Goal: Information Seeking & Learning: Understand process/instructions

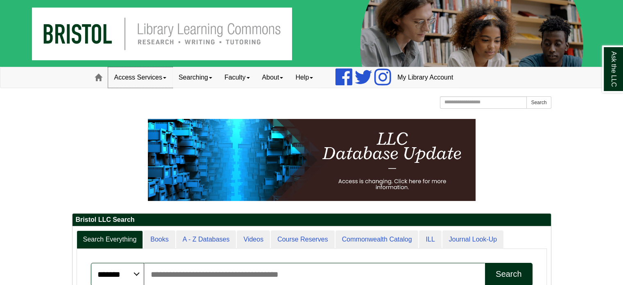
click at [137, 78] on link "Access Services" at bounding box center [140, 77] width 64 height 20
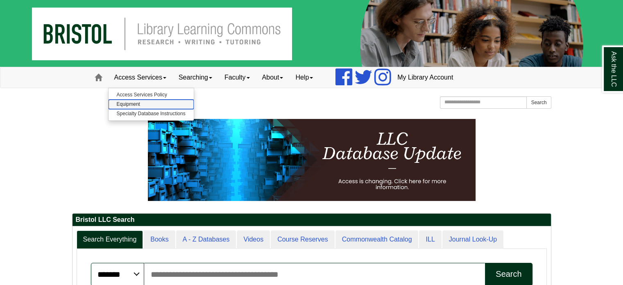
click at [143, 104] on link "Equipment" at bounding box center [151, 104] width 85 height 9
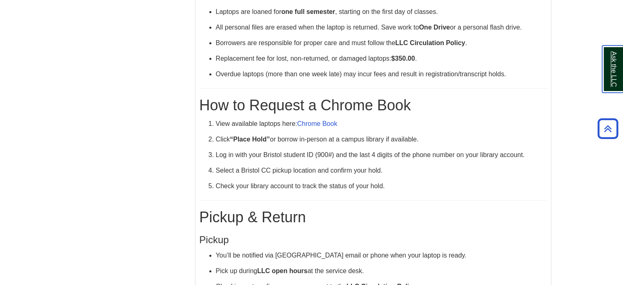
scroll to position [246, 0]
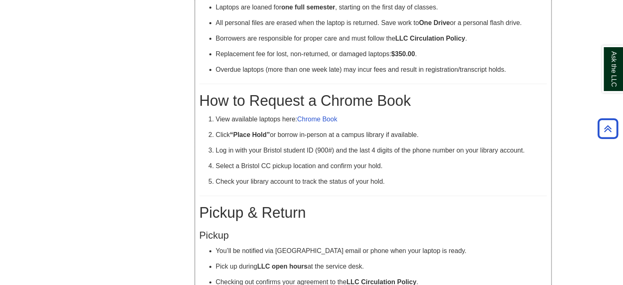
drag, startPoint x: 315, startPoint y: 122, endPoint x: 292, endPoint y: 105, distance: 29.2
click at [292, 105] on h1 "How to Request a Chrome Book" at bounding box center [372, 100] width 347 height 17
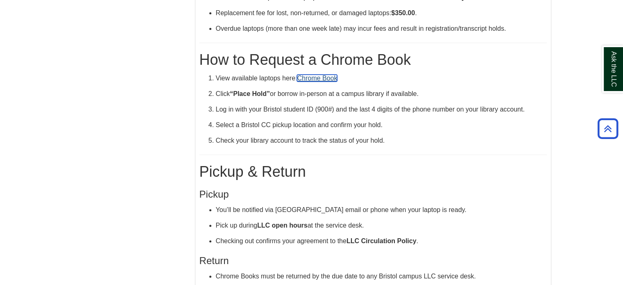
scroll to position [396, 0]
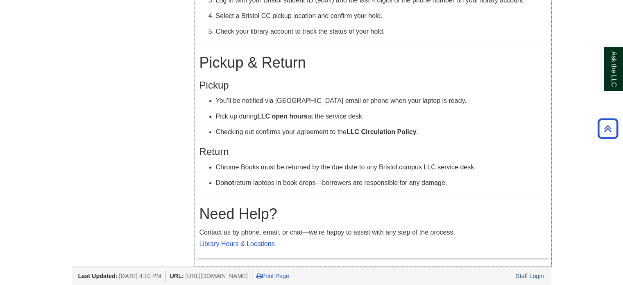
click at [288, 114] on strong "LLC open hours" at bounding box center [282, 116] width 50 height 7
click at [262, 114] on strong "LLC open hours" at bounding box center [282, 116] width 50 height 7
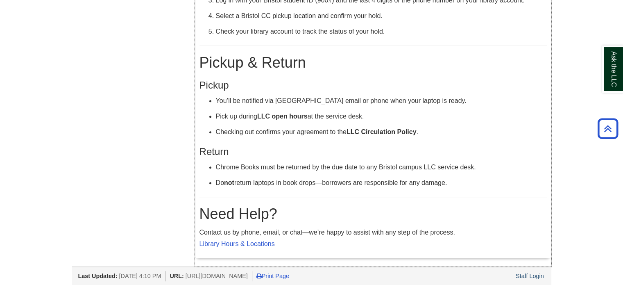
click at [259, 192] on div "Eligibility & Agreement Must be a current Bristol full-time or part-time studen…" at bounding box center [372, 1] width 347 height 503
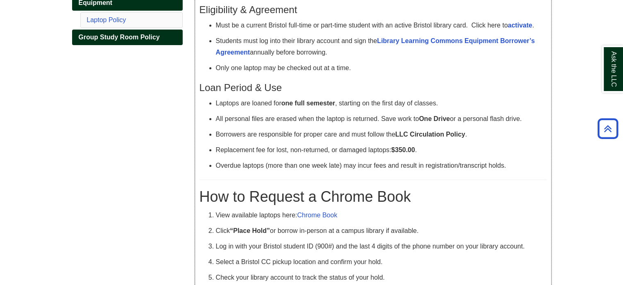
scroll to position [0, 0]
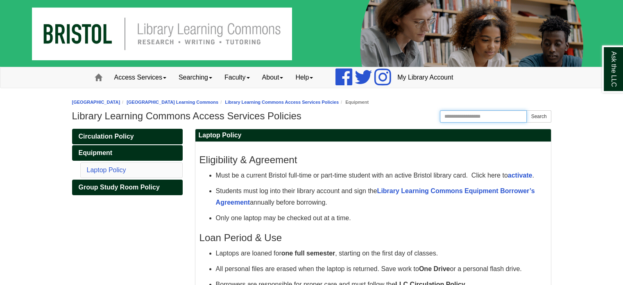
click at [465, 121] on input "Search the Website" at bounding box center [483, 116] width 87 height 12
type input "**********"
click at [526, 110] on button "Search" at bounding box center [538, 116] width 25 height 12
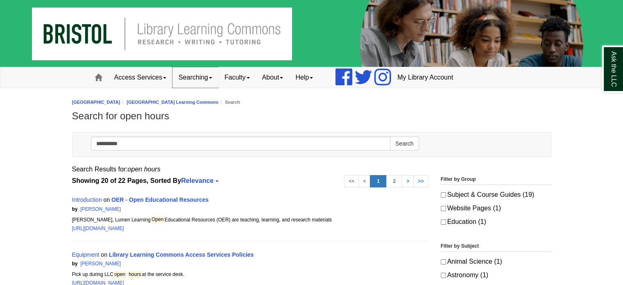
click at [200, 78] on link "Searching" at bounding box center [195, 77] width 46 height 20
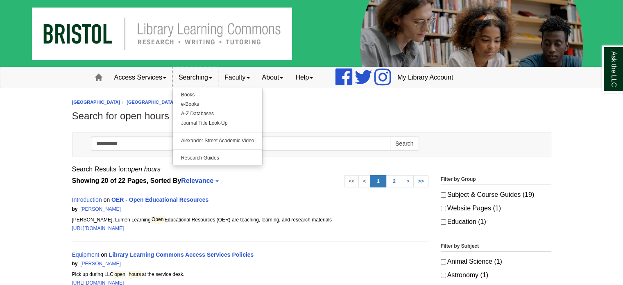
click at [200, 78] on link "Searching" at bounding box center [195, 77] width 46 height 20
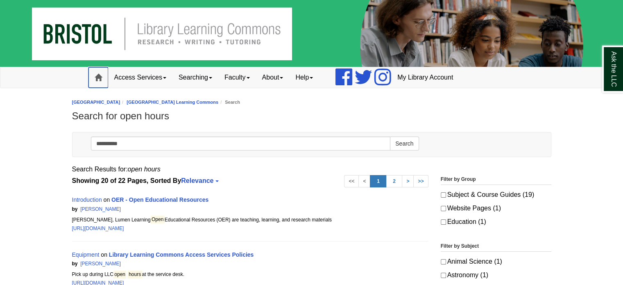
click at [89, 79] on link "Home" at bounding box center [98, 77] width 20 height 20
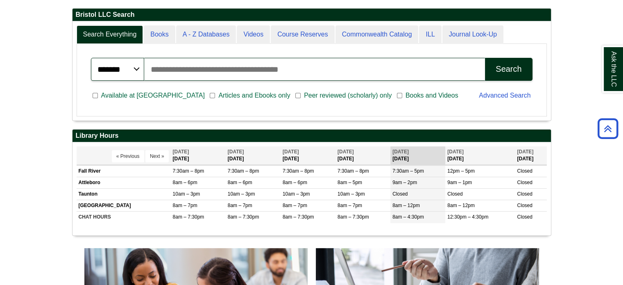
scroll to position [98, 478]
